Goal: Task Accomplishment & Management: Complete application form

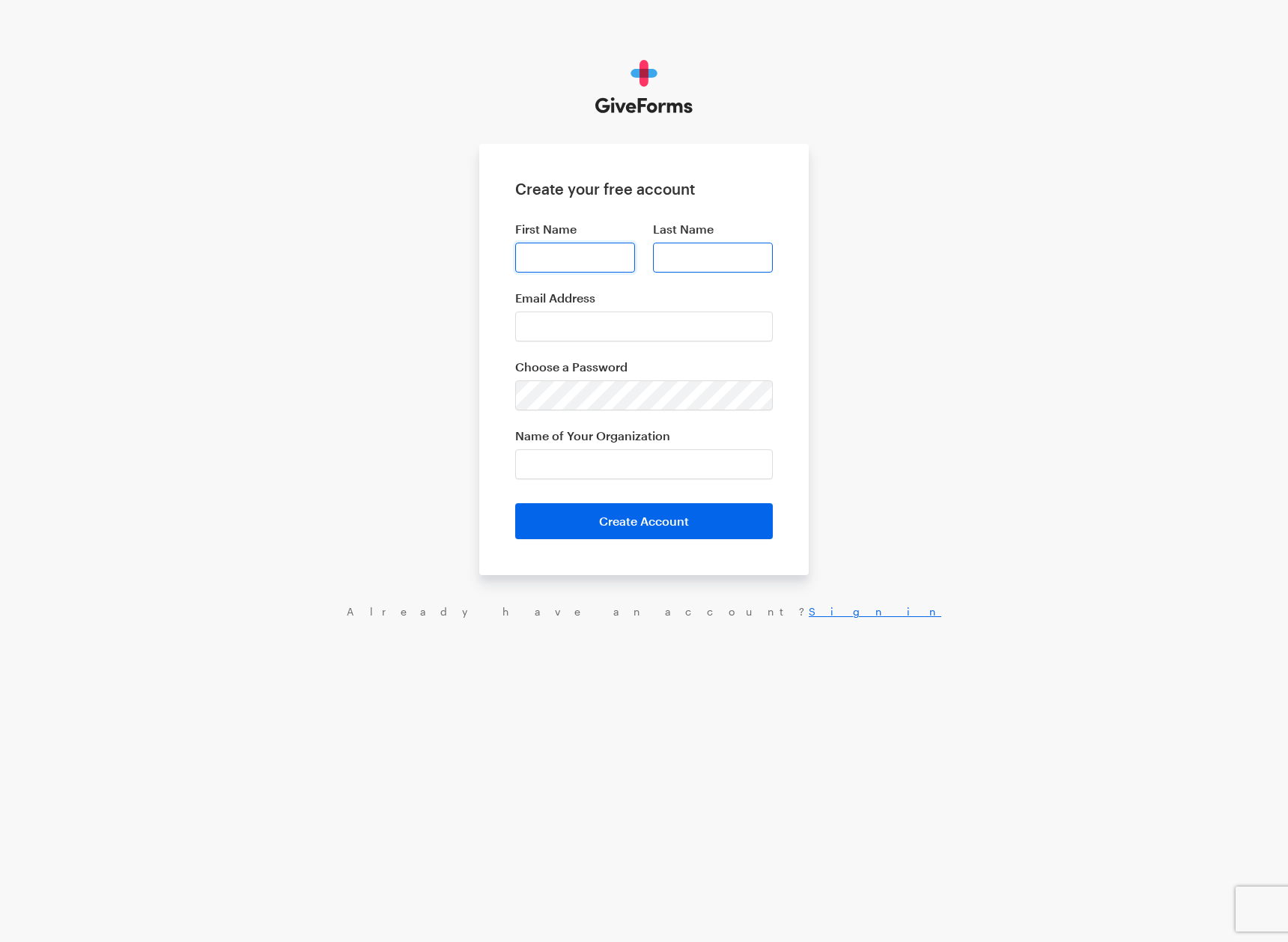
drag, startPoint x: 622, startPoint y: 253, endPoint x: 673, endPoint y: 256, distance: 51.1
click at [622, 253] on input "First Name" at bounding box center [575, 257] width 119 height 30
click at [722, 257] on input "Last Name" at bounding box center [713, 257] width 119 height 30
click at [747, 205] on div "Last Name" at bounding box center [712, 238] width 138 height 68
